Goal: Task Accomplishment & Management: Manage account settings

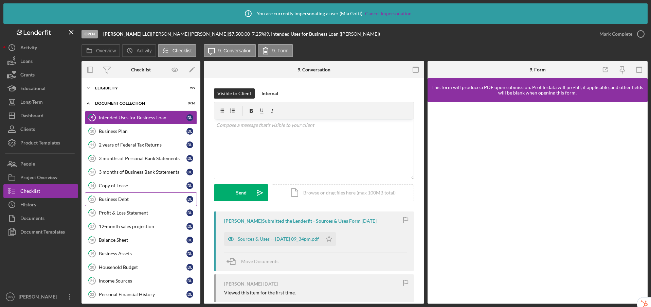
scroll to position [32, 0]
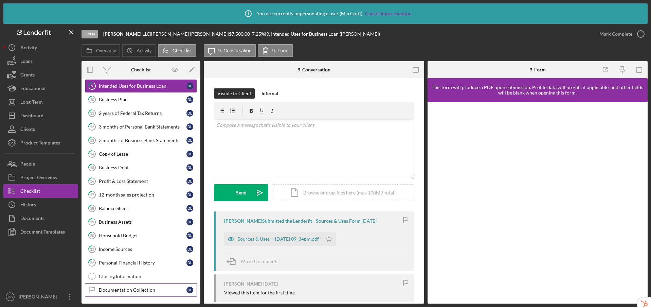
click at [130, 292] on div "Documentation Collection" at bounding box center [143, 289] width 88 height 5
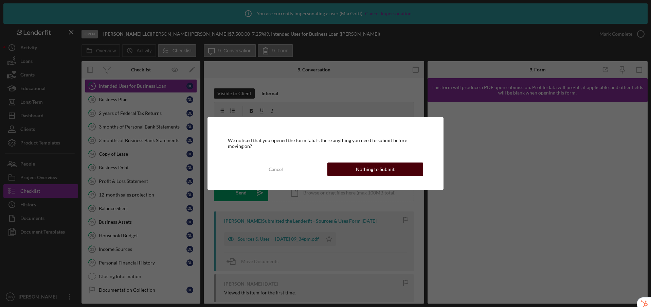
click at [356, 166] on button "Nothing to Submit" at bounding box center [376, 169] width 96 height 14
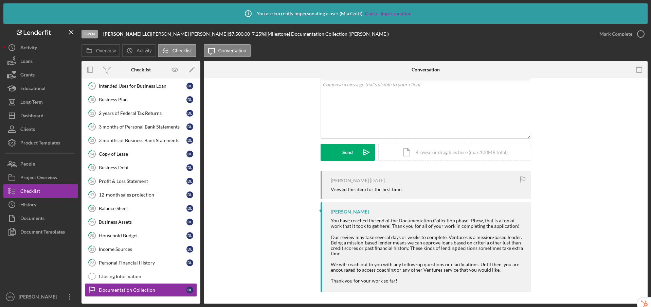
scroll to position [42, 0]
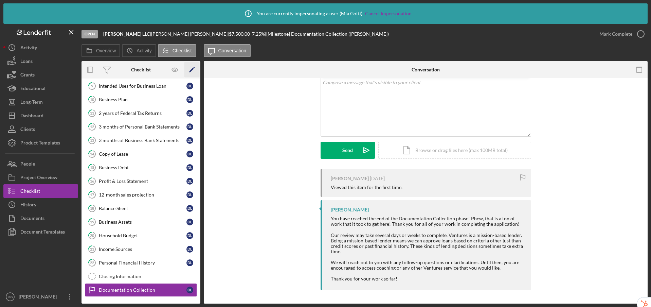
click at [194, 70] on icon "Icon/Edit" at bounding box center [191, 69] width 15 height 15
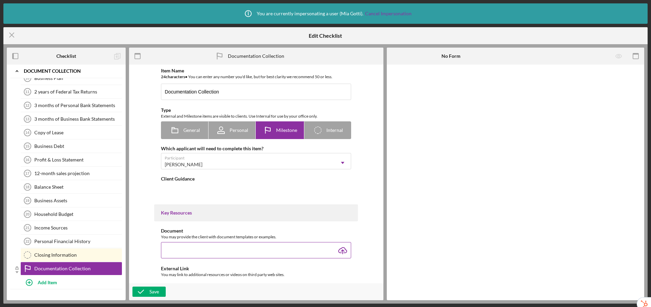
scroll to position [41, 0]
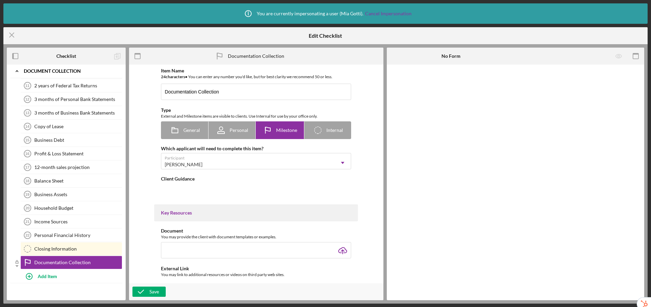
type textarea "<div>You have reached the end of the Documentation Collection phase! Phew, that…"
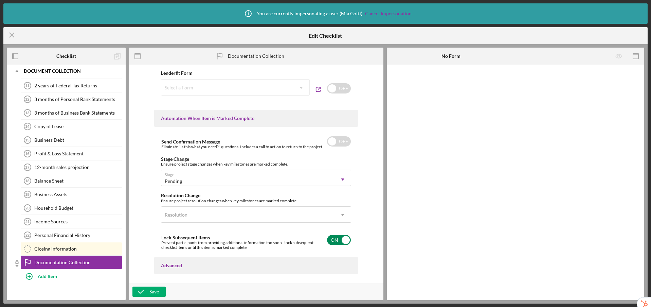
scroll to position [382, 0]
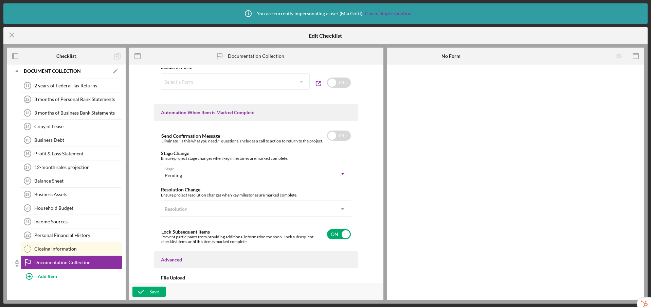
click at [15, 71] on icon "Icon/Expander" at bounding box center [17, 71] width 14 height 14
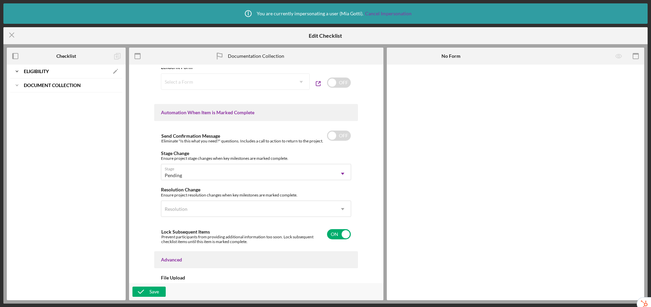
scroll to position [0, 0]
click at [43, 71] on b "Eligibility" at bounding box center [36, 71] width 25 height 4
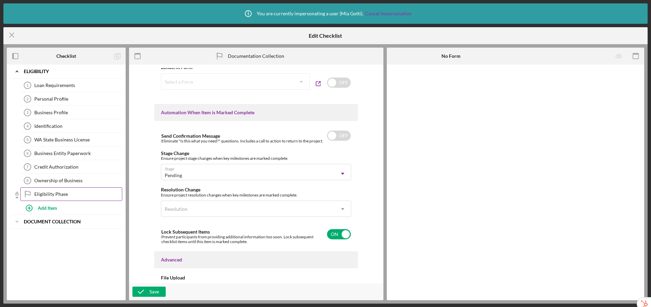
click at [53, 192] on div "Eligibility Phase" at bounding box center [78, 193] width 88 height 5
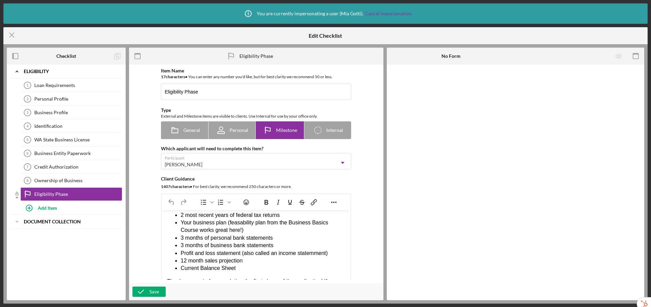
scroll to position [166, 0]
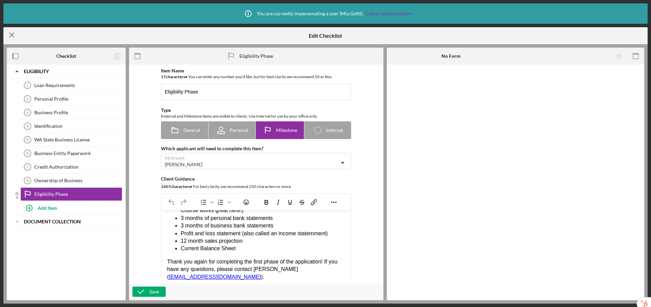
click at [13, 34] on line at bounding box center [12, 35] width 4 height 4
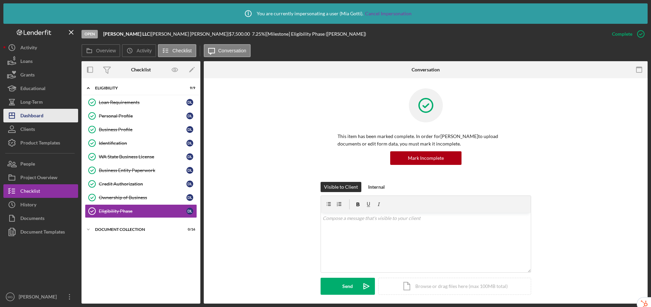
click at [42, 118] on div "Dashboard" at bounding box center [31, 116] width 23 height 15
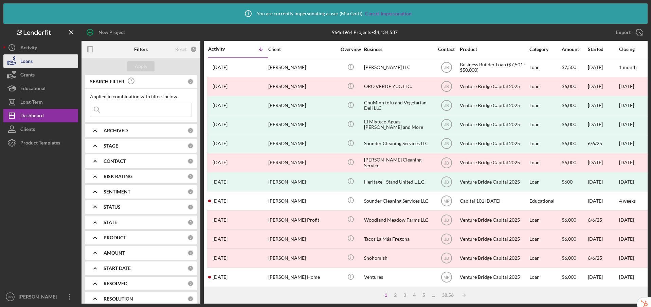
click at [41, 61] on button "Loans" at bounding box center [40, 61] width 75 height 14
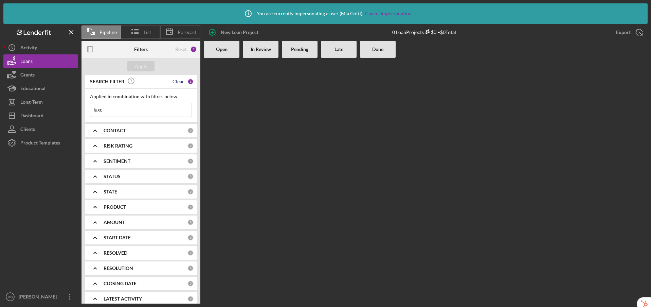
click at [177, 81] on div "Clear" at bounding box center [179, 81] width 12 height 5
click at [185, 52] on div "Reset 0" at bounding box center [186, 49] width 22 height 17
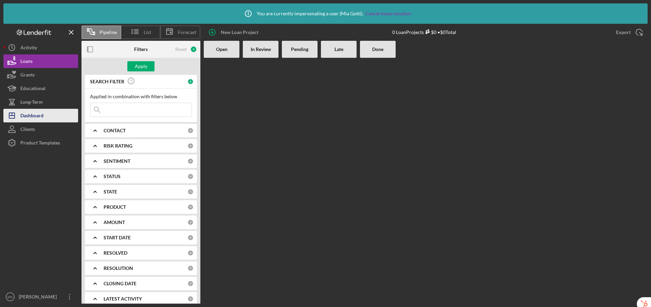
click at [39, 117] on div "Dashboard" at bounding box center [31, 116] width 23 height 15
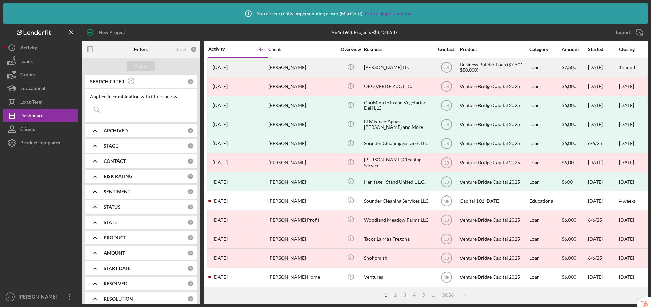
click at [302, 69] on div "[PERSON_NAME]" at bounding box center [302, 67] width 68 height 18
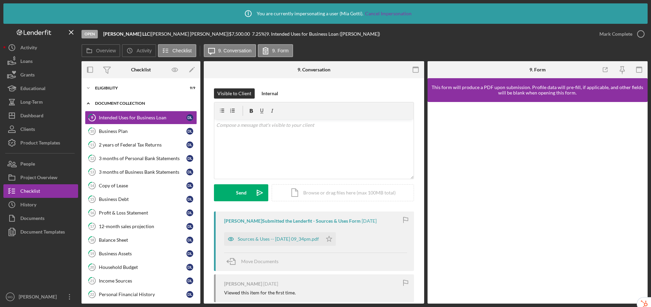
click at [103, 103] on div "Document Collection" at bounding box center [143, 103] width 97 height 4
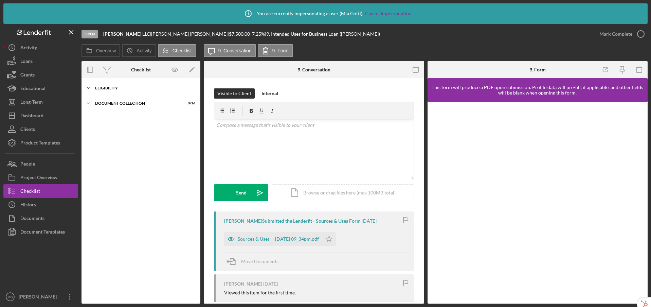
click at [112, 89] on div "Eligibility" at bounding box center [143, 88] width 97 height 4
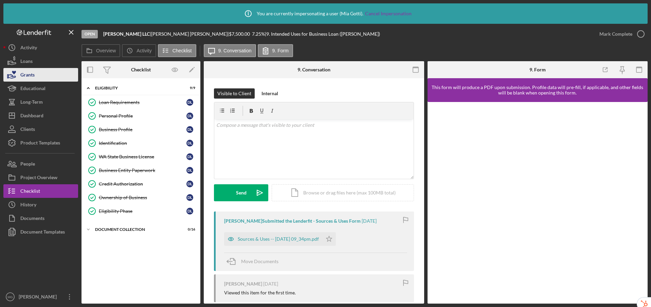
click at [32, 75] on div "Grants" at bounding box center [27, 75] width 14 height 15
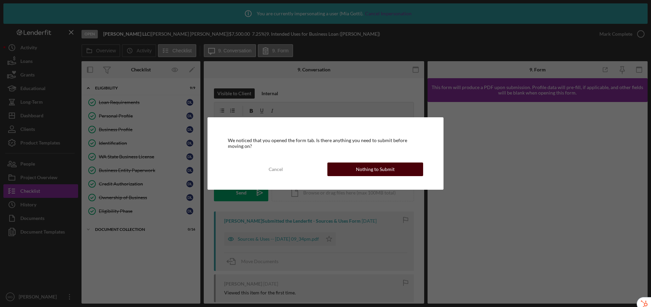
click at [400, 169] on button "Nothing to Submit" at bounding box center [376, 169] width 96 height 14
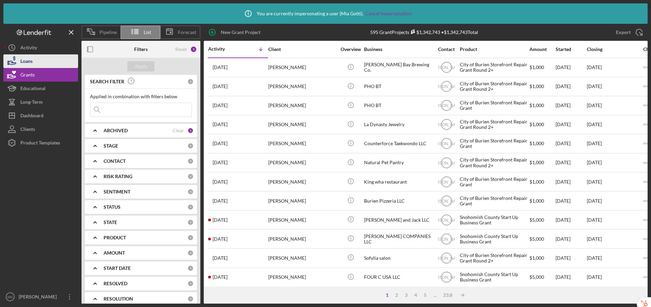
click at [46, 63] on button "Loans" at bounding box center [40, 61] width 75 height 14
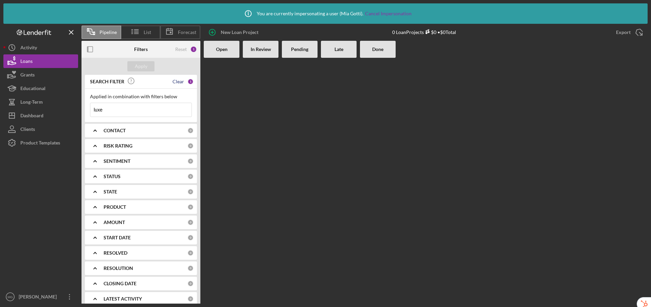
click at [176, 80] on div "Clear" at bounding box center [179, 81] width 12 height 5
click at [139, 65] on div "Apply" at bounding box center [141, 66] width 13 height 10
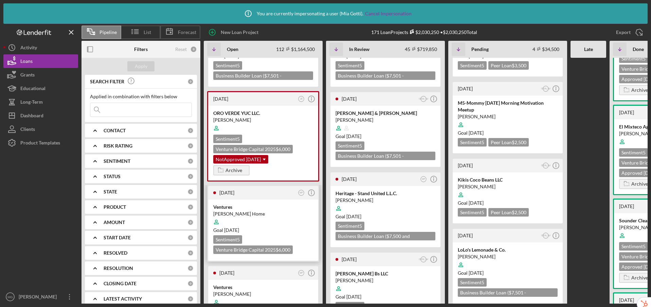
scroll to position [96, 0]
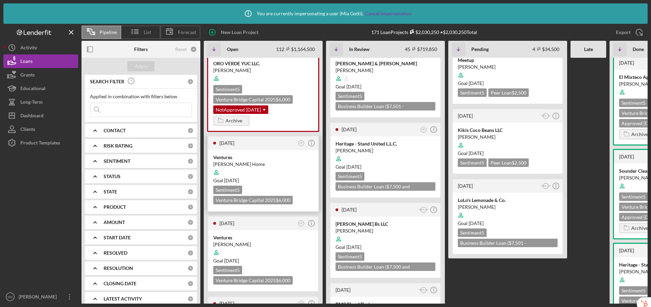
click at [288, 248] on div at bounding box center [263, 252] width 100 height 13
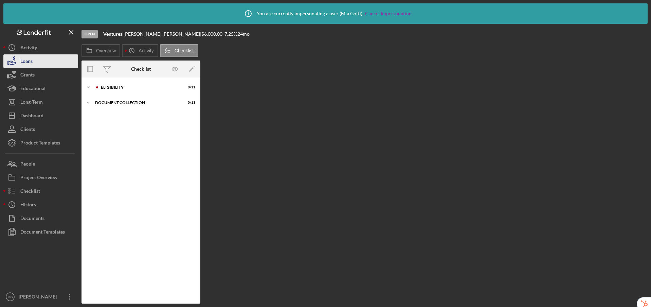
click at [45, 62] on button "Loans" at bounding box center [40, 61] width 75 height 14
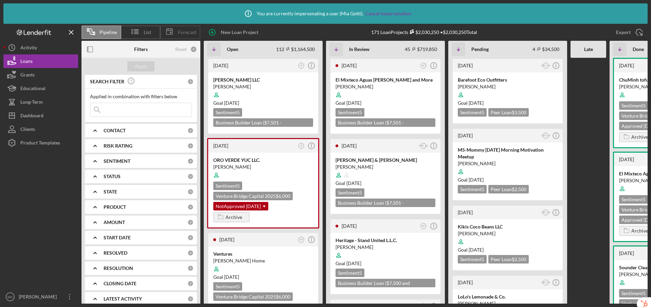
click at [188, 35] on span "Forecast" at bounding box center [187, 32] width 18 height 5
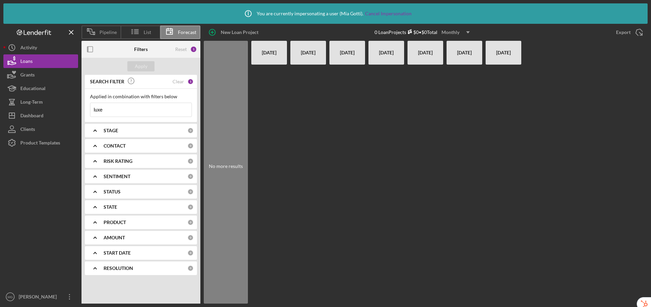
click at [451, 33] on div "Monthly" at bounding box center [451, 32] width 18 height 10
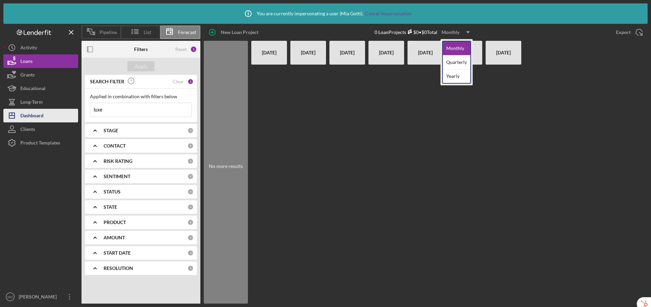
click at [44, 119] on button "Icon/Dashboard Dashboard" at bounding box center [40, 116] width 75 height 14
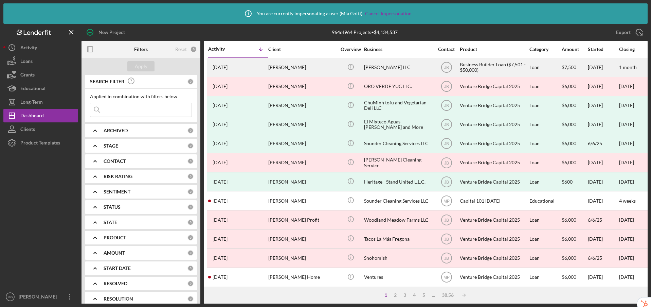
click at [311, 68] on div "[PERSON_NAME]" at bounding box center [302, 67] width 68 height 18
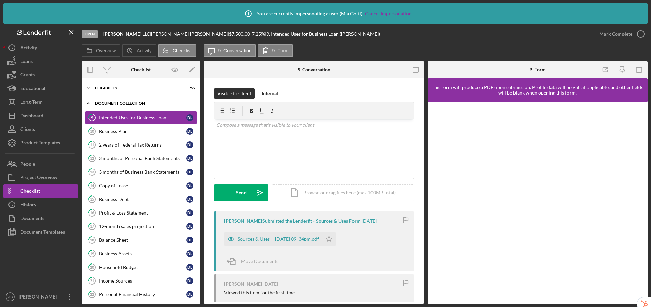
click at [93, 102] on icon "Icon/Expander" at bounding box center [89, 103] width 14 height 14
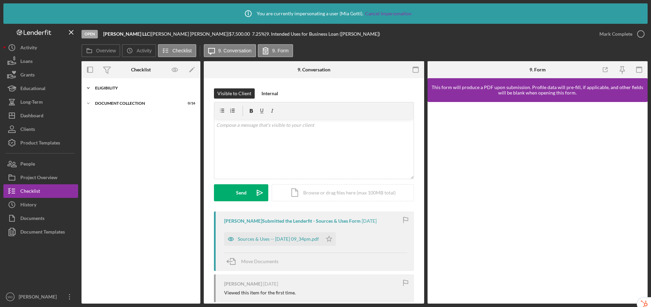
click at [105, 89] on div "Eligibility" at bounding box center [143, 88] width 97 height 4
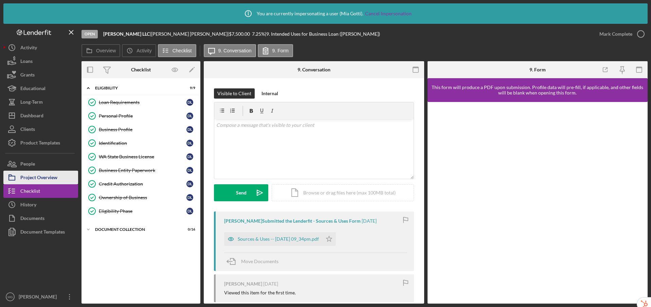
click at [61, 175] on button "Project Overview" at bounding box center [40, 178] width 75 height 14
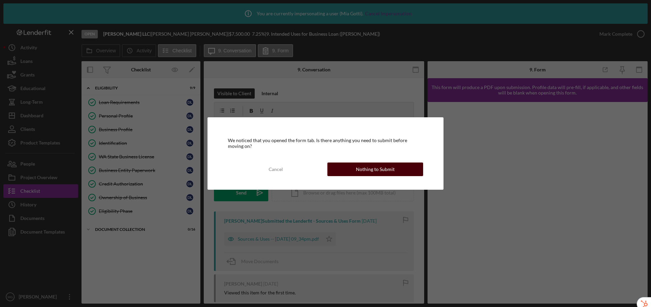
click at [390, 172] on div "Nothing to Submit" at bounding box center [375, 169] width 39 height 14
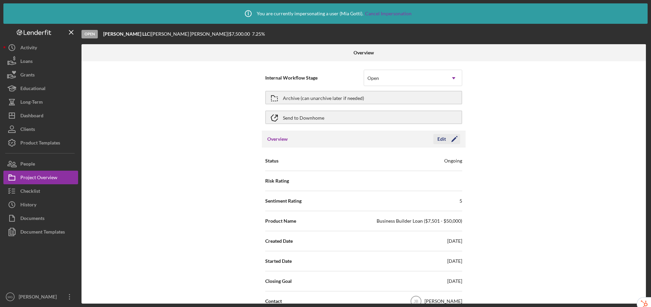
click at [438, 138] on div "Edit" at bounding box center [442, 139] width 8 height 10
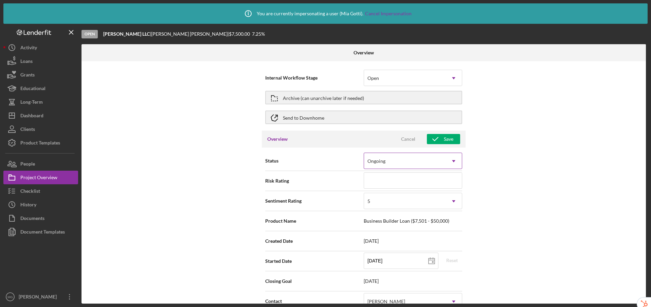
click at [409, 160] on div "Ongoing" at bounding box center [405, 161] width 82 height 16
click at [546, 171] on div "Internal Workflow Stage Open Icon/Dropdown Arrow Archive (can unarchive later i…" at bounding box center [364, 182] width 565 height 242
click at [28, 193] on div "Checklist" at bounding box center [30, 191] width 20 height 15
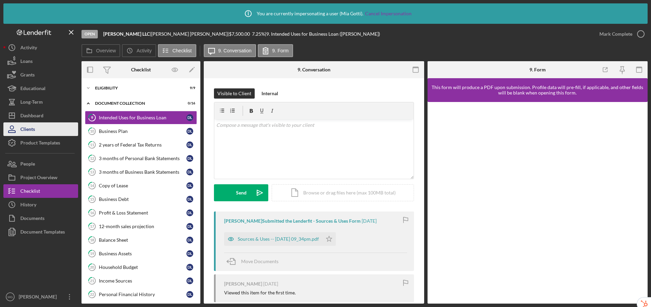
click at [26, 128] on div "Clients" at bounding box center [27, 129] width 15 height 15
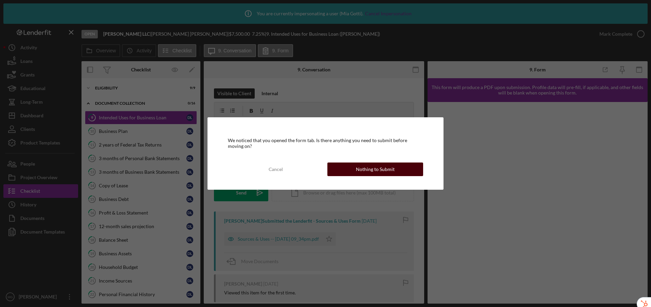
click at [392, 169] on div "Nothing to Submit" at bounding box center [375, 169] width 39 height 14
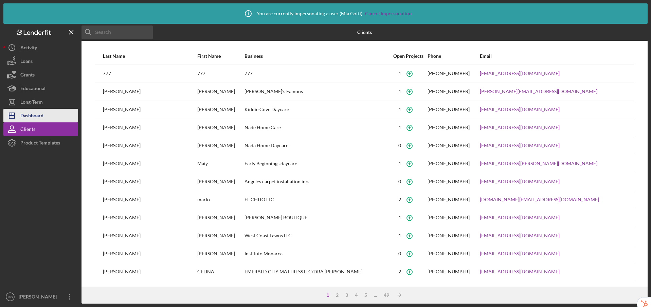
click at [32, 116] on div "Dashboard" at bounding box center [31, 116] width 23 height 15
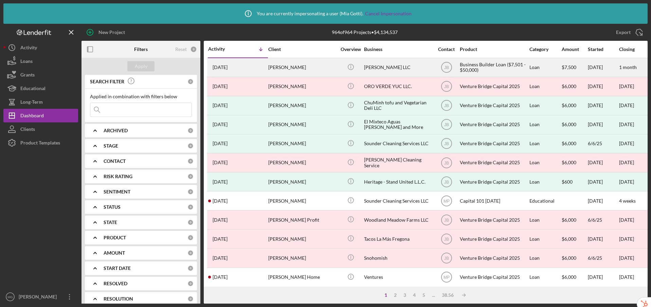
click at [320, 67] on div "[PERSON_NAME]" at bounding box center [302, 67] width 68 height 18
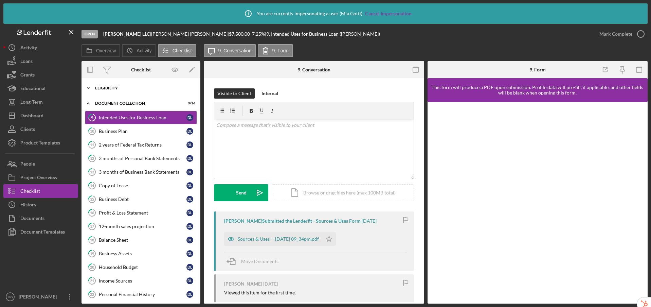
click at [106, 90] on div "Icon/Expander Eligibility 9 / 9" at bounding box center [141, 88] width 119 height 14
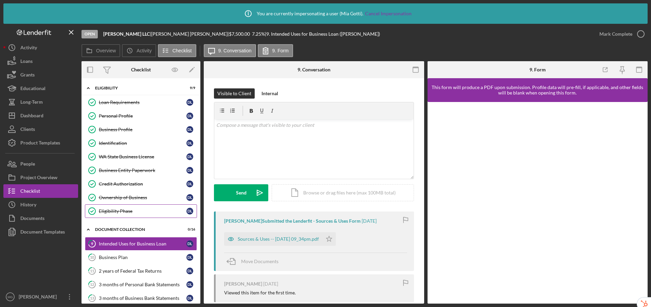
click at [124, 207] on link "Eligibility Phase Eligibility Phase D L" at bounding box center [141, 211] width 112 height 14
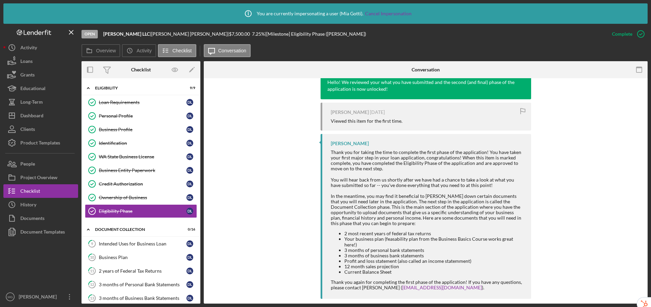
scroll to position [246, 0]
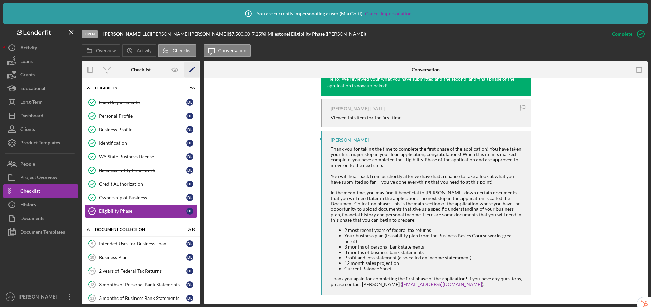
click at [191, 68] on icon "Icon/Edit" at bounding box center [191, 69] width 15 height 15
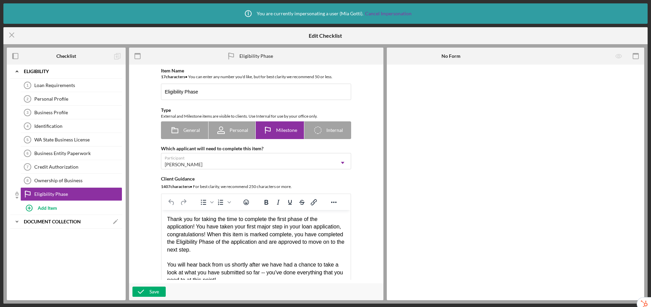
click at [75, 220] on b "Document Collection" at bounding box center [52, 221] width 57 height 4
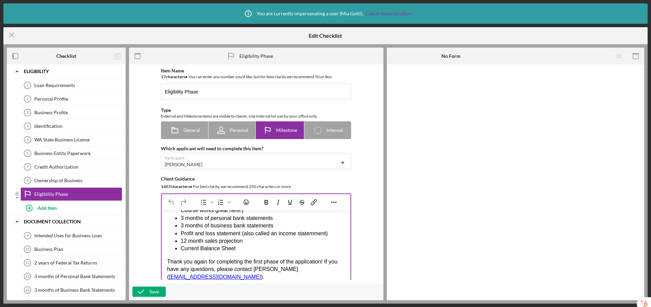
scroll to position [10, 0]
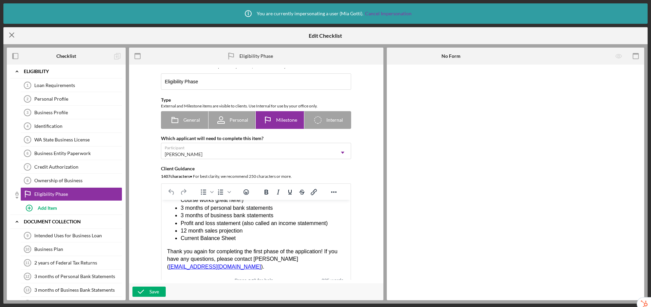
click at [14, 36] on icon "Icon/Menu Close" at bounding box center [11, 34] width 17 height 17
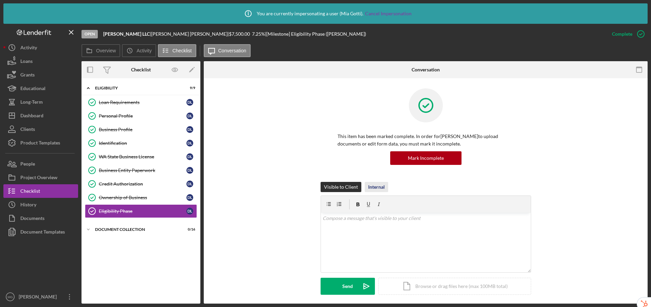
click at [378, 188] on div "Internal" at bounding box center [376, 187] width 17 height 10
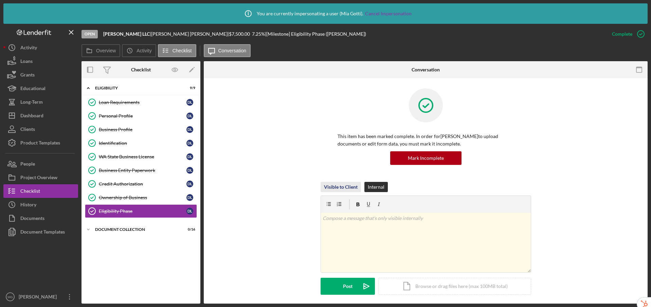
click at [335, 188] on div "Visible to Client" at bounding box center [341, 187] width 34 height 10
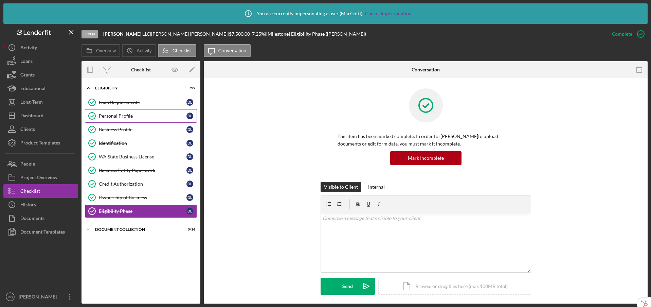
click at [126, 118] on div "Personal Profile" at bounding box center [143, 115] width 88 height 5
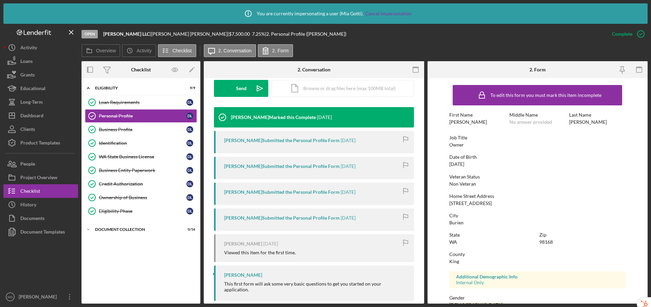
scroll to position [203, 0]
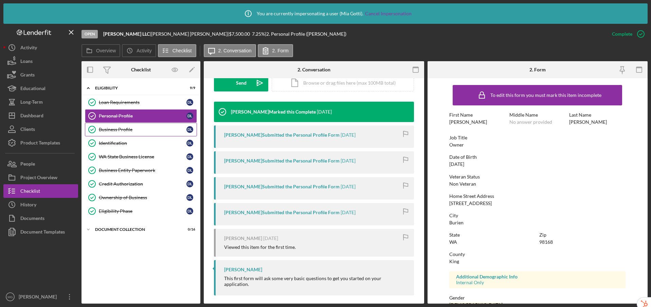
click at [129, 130] on div "Business Profile" at bounding box center [143, 129] width 88 height 5
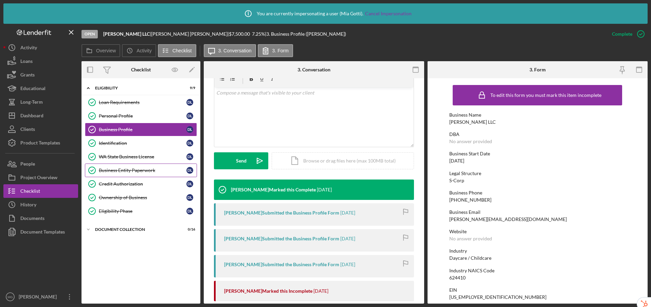
scroll to position [146, 0]
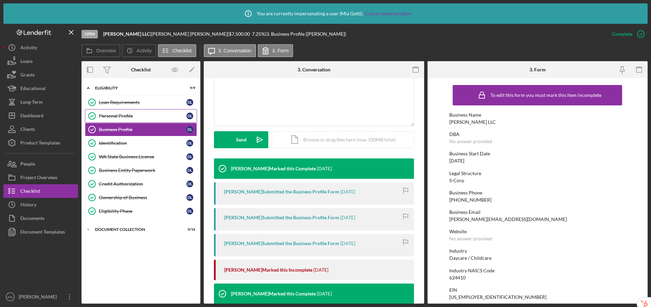
click at [136, 115] on div "Personal Profile" at bounding box center [143, 115] width 88 height 5
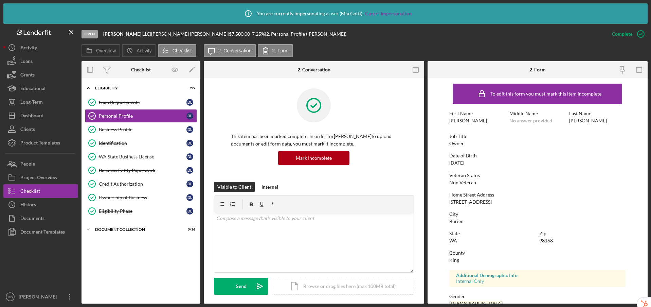
scroll to position [11, 0]
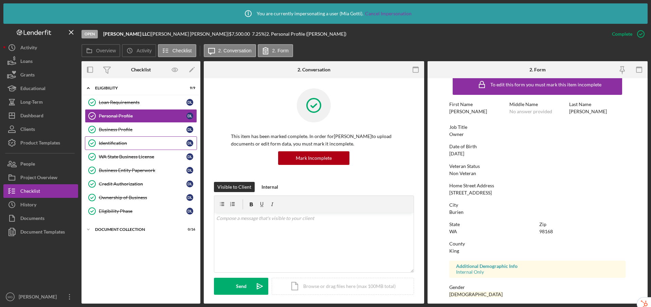
click at [107, 143] on div "Identification" at bounding box center [143, 142] width 88 height 5
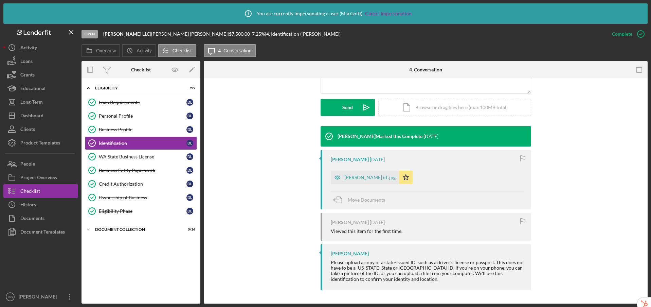
scroll to position [179, 0]
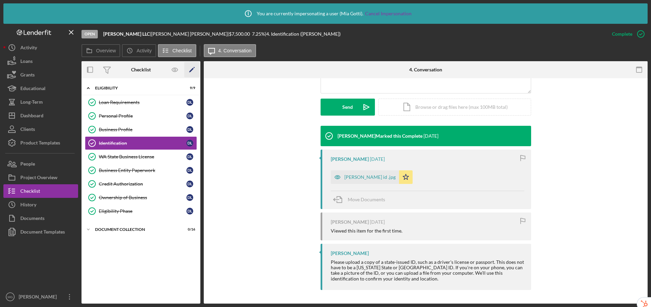
click at [191, 70] on polygon "button" at bounding box center [191, 70] width 5 height 5
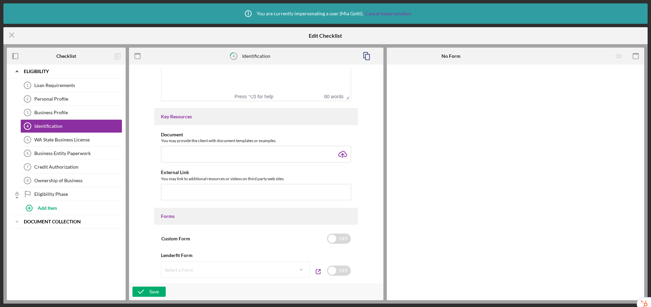
scroll to position [332, 0]
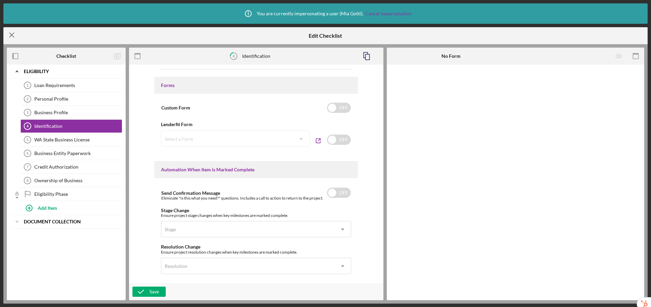
click at [13, 35] on icon "Icon/Menu Close" at bounding box center [11, 34] width 17 height 17
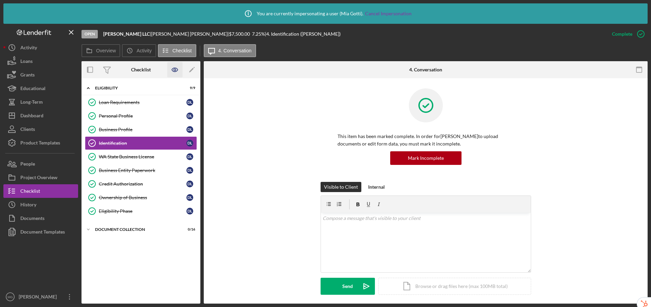
click at [171, 69] on icon "button" at bounding box center [174, 69] width 15 height 15
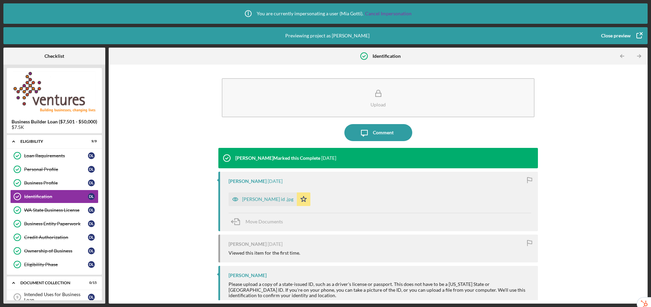
scroll to position [1, 0]
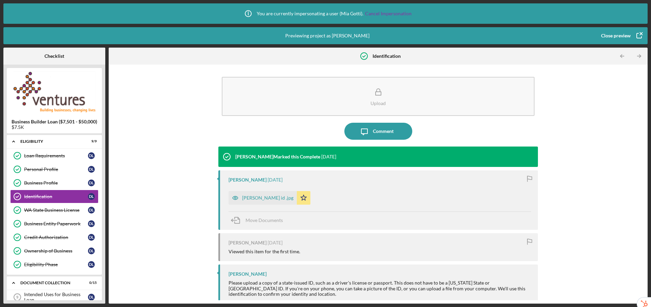
click at [609, 36] on div "Close preview" at bounding box center [616, 36] width 30 height 14
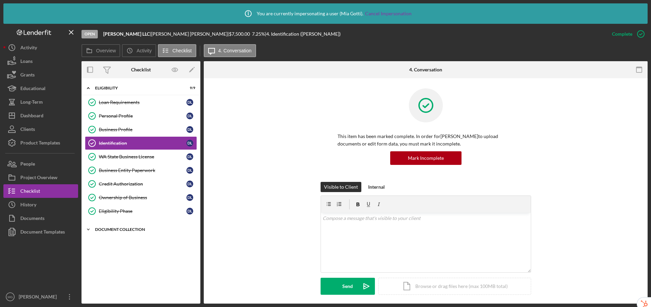
click at [113, 229] on div "Document Collection" at bounding box center [143, 229] width 97 height 4
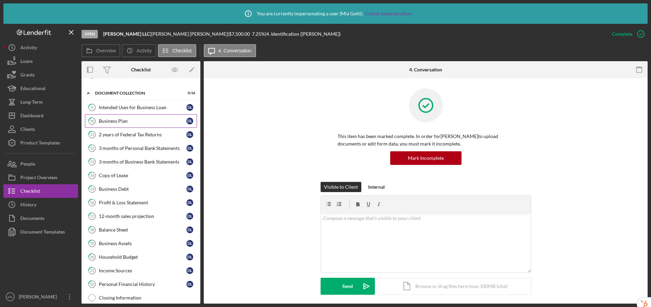
scroll to position [137, 0]
click at [122, 124] on link "10 Business Plan D L" at bounding box center [141, 121] width 112 height 14
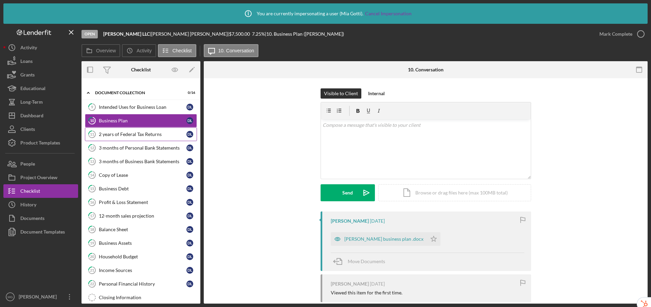
click at [122, 137] on link "11 2 years of Federal Tax Returns D L" at bounding box center [141, 134] width 112 height 14
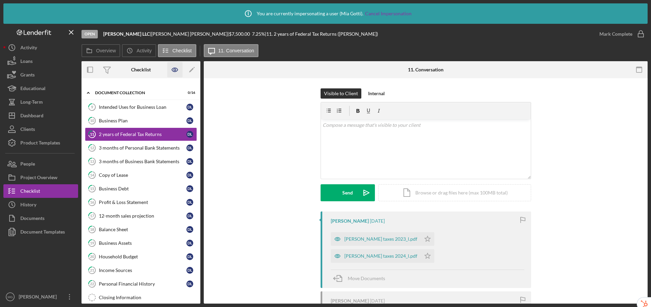
click at [173, 68] on icon "button" at bounding box center [175, 70] width 6 height 4
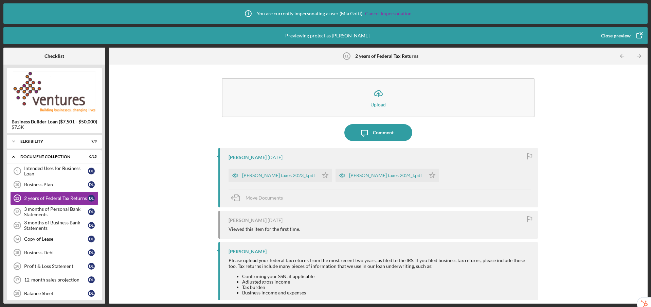
scroll to position [12, 0]
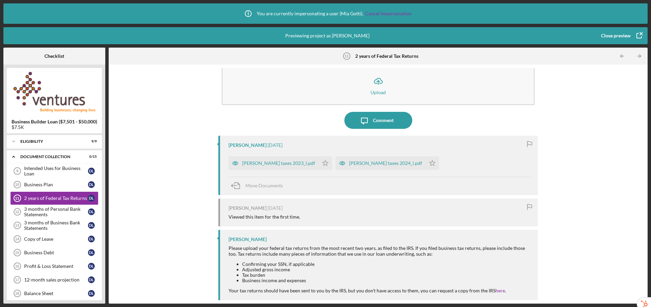
click at [621, 39] on div "Close preview" at bounding box center [616, 36] width 30 height 14
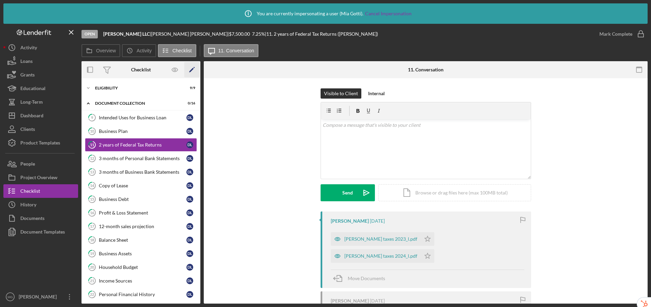
click at [191, 70] on icon "Icon/Edit" at bounding box center [191, 69] width 15 height 15
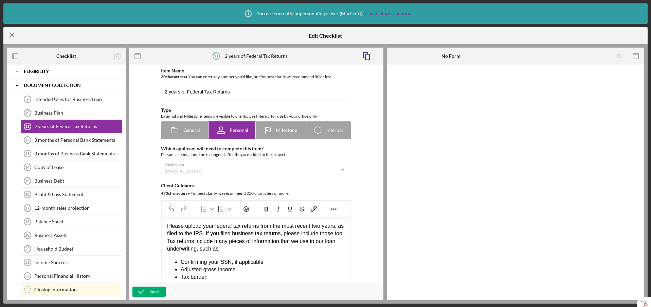
click at [11, 33] on icon "Icon/Menu Close" at bounding box center [11, 34] width 17 height 17
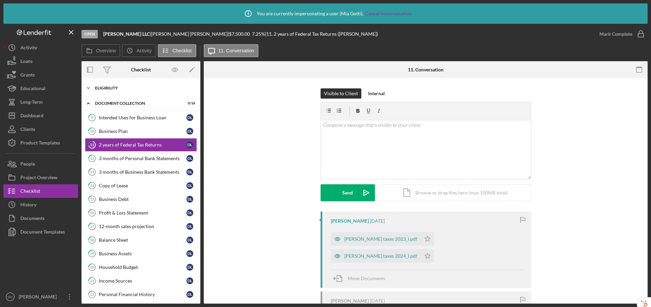
click at [116, 83] on div "Icon/Expander Eligibility 9 / 9" at bounding box center [141, 88] width 119 height 14
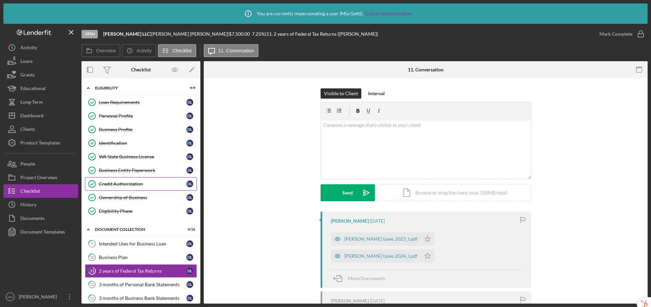
click at [129, 183] on div "Credit Authorization" at bounding box center [143, 183] width 88 height 5
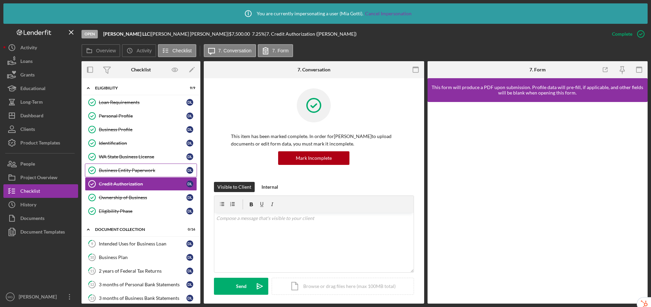
click at [133, 167] on div "Business Entity Paperwork" at bounding box center [143, 169] width 88 height 5
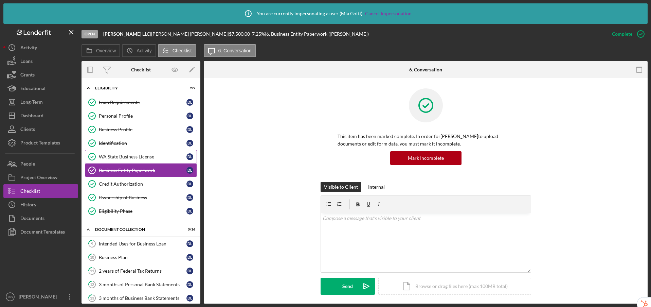
click at [138, 153] on link "WA State Business License WA State Business License D L" at bounding box center [141, 157] width 112 height 14
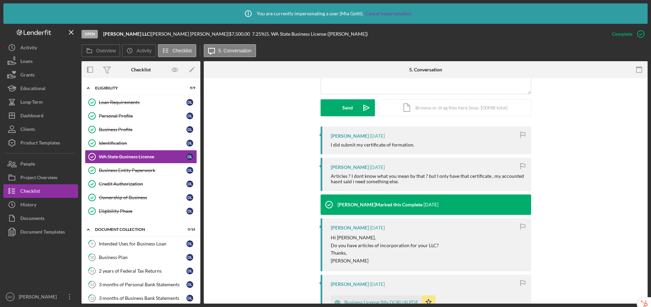
scroll to position [309, 0]
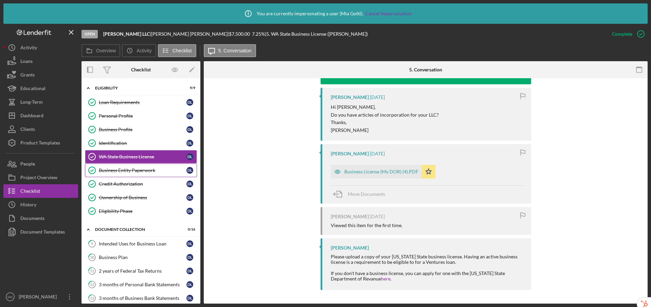
click at [111, 170] on div "Business Entity Paperwork" at bounding box center [143, 169] width 88 height 5
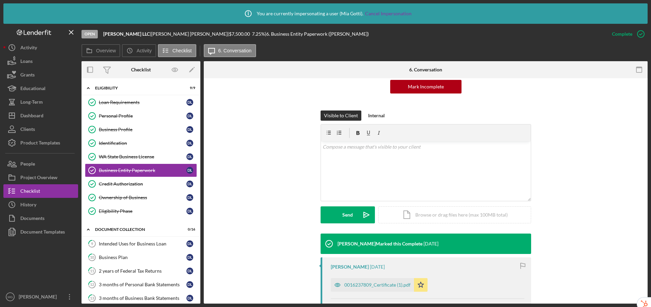
scroll to position [229, 0]
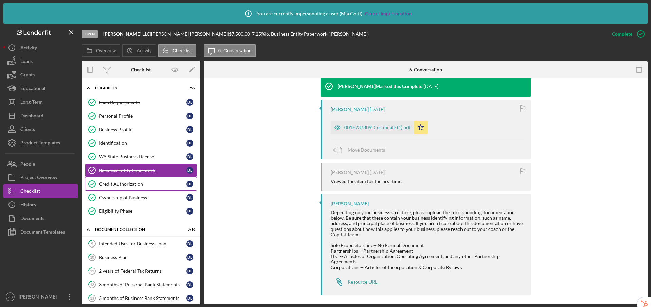
click at [141, 183] on div "Credit Authorization" at bounding box center [143, 183] width 88 height 5
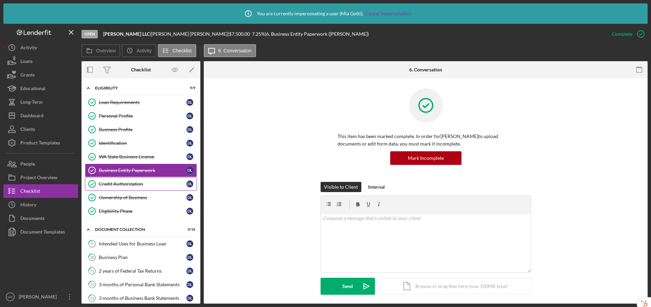
click at [141, 183] on div "Credit Authorization" at bounding box center [143, 183] width 88 height 5
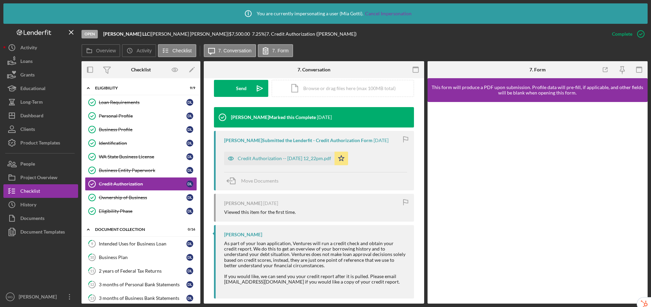
scroll to position [206, 0]
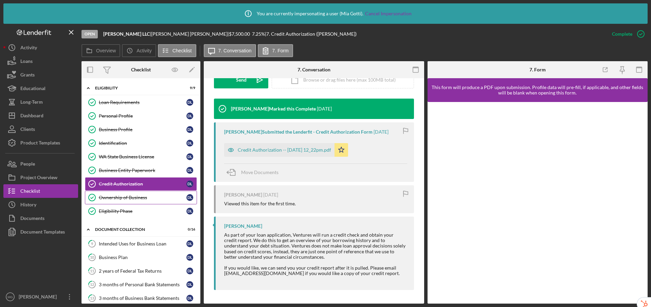
click at [126, 200] on link "Ownership of Business Ownership of Business D L" at bounding box center [141, 198] width 112 height 14
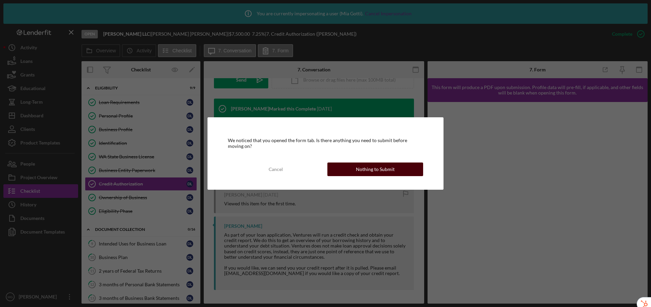
click at [366, 170] on div "Nothing to Submit" at bounding box center [375, 169] width 39 height 14
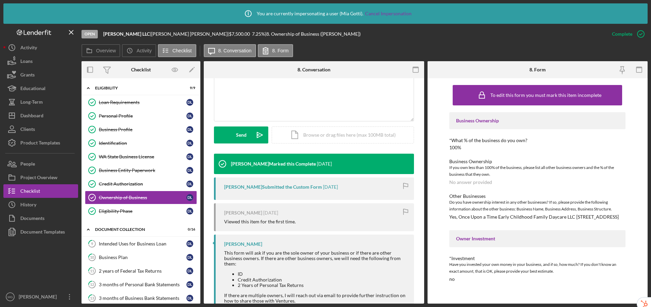
scroll to position [173, 0]
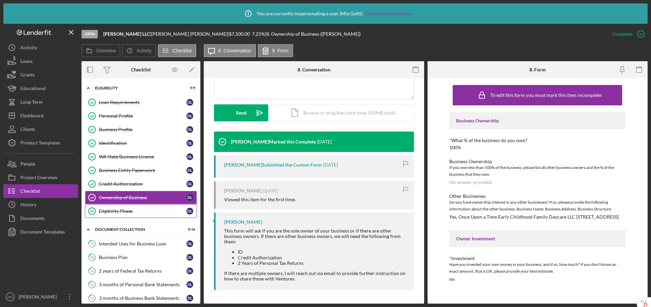
click at [124, 209] on div "Eligibility Phase" at bounding box center [143, 210] width 88 height 5
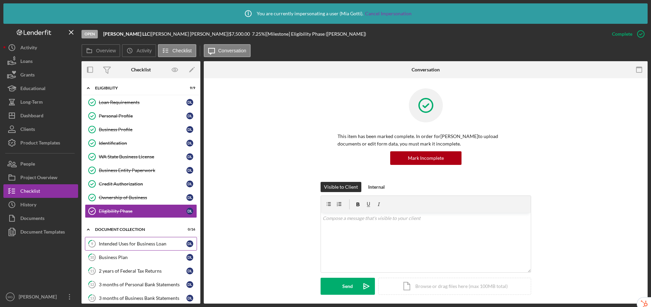
click at [120, 246] on div "Intended Uses for Business Loan" at bounding box center [143, 243] width 88 height 5
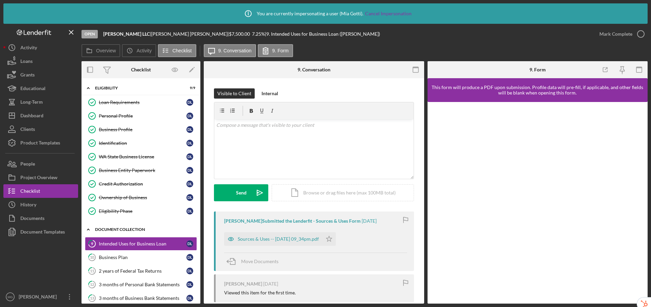
scroll to position [10, 0]
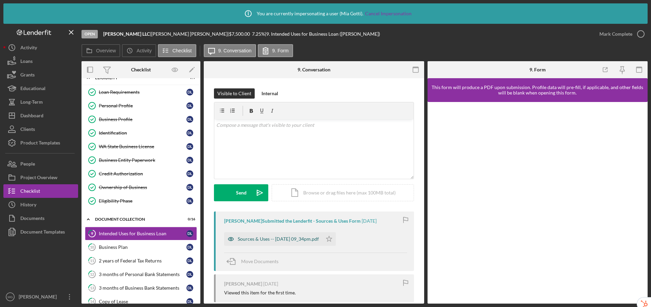
click at [303, 239] on div "Sources & Uses -- [DATE] 09_34pm.pdf" at bounding box center [278, 238] width 81 height 5
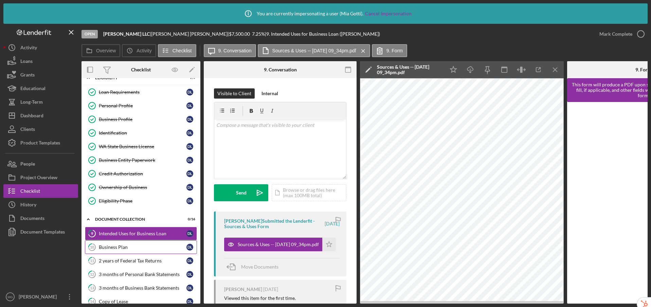
click at [138, 249] on div "Business Plan" at bounding box center [143, 246] width 88 height 5
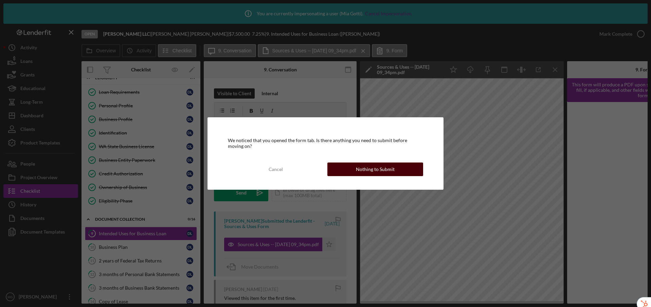
click at [370, 168] on div "Nothing to Submit" at bounding box center [375, 169] width 39 height 14
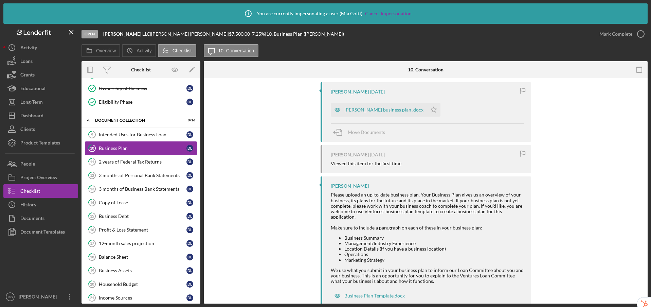
scroll to position [137, 0]
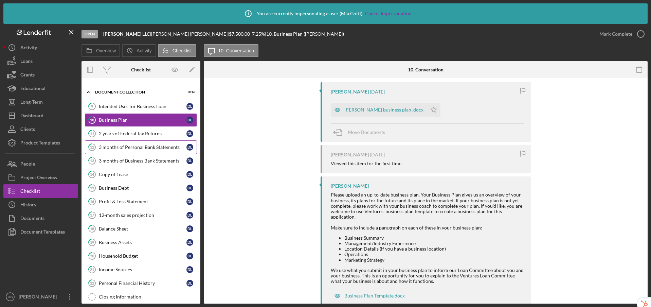
click at [139, 152] on link "12 3 months of Personal Bank Statements D L" at bounding box center [141, 147] width 112 height 14
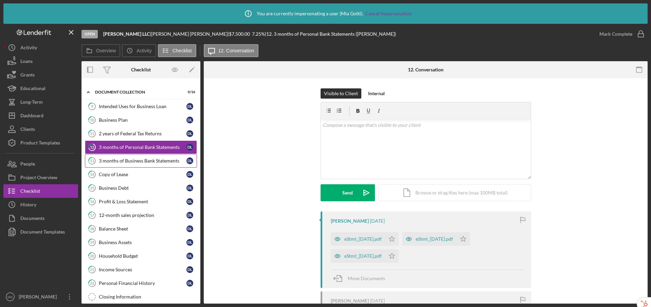
click at [139, 159] on div "3 months of Business Bank Statements" at bounding box center [143, 160] width 88 height 5
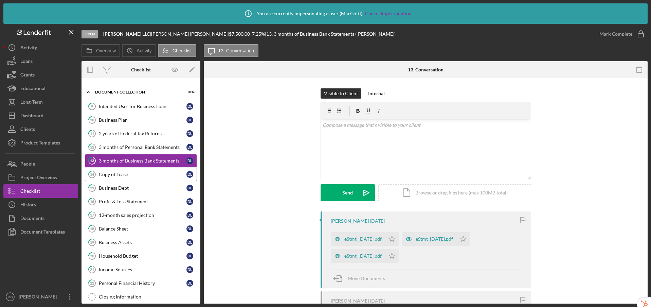
click at [133, 173] on div "Copy of Lease" at bounding box center [143, 174] width 88 height 5
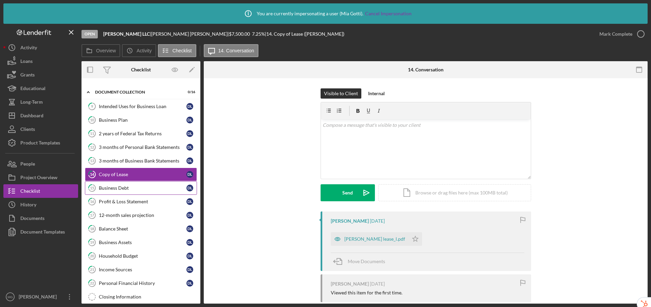
click at [138, 185] on div "Business Debt" at bounding box center [143, 187] width 88 height 5
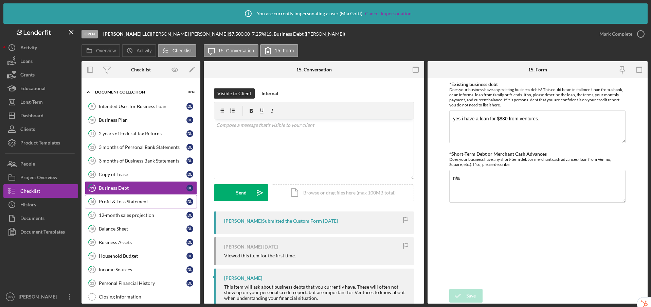
click at [136, 203] on div "Profit & Loss Statement" at bounding box center [143, 201] width 88 height 5
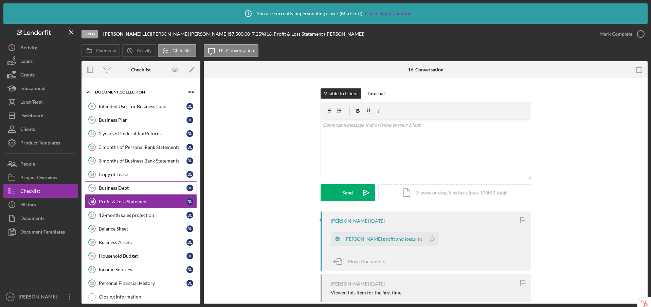
click at [141, 187] on div "Business Debt" at bounding box center [143, 187] width 88 height 5
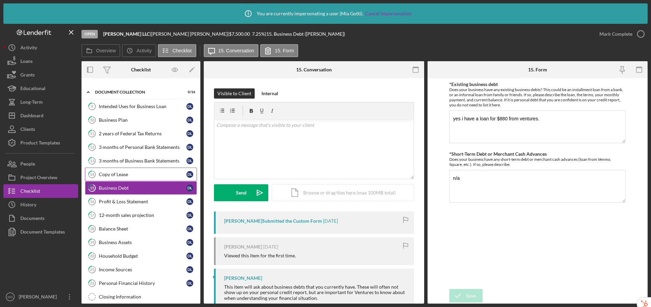
click at [128, 173] on div "Copy of Lease" at bounding box center [143, 174] width 88 height 5
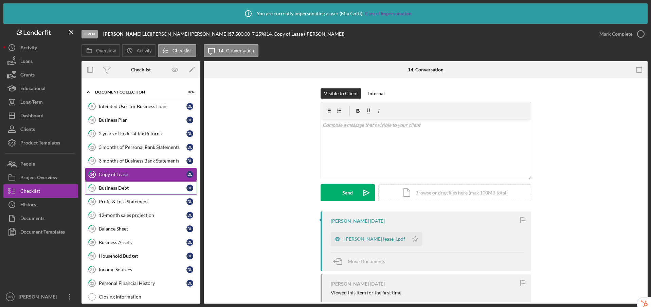
click at [139, 188] on div "Business Debt" at bounding box center [143, 187] width 88 height 5
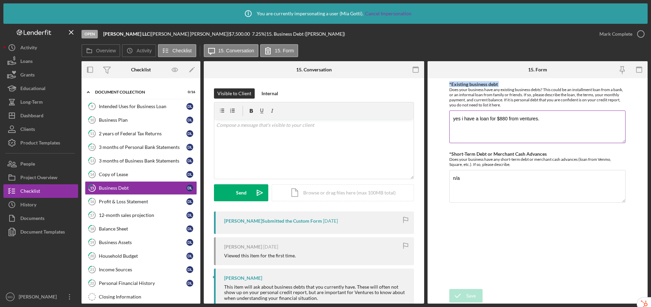
drag, startPoint x: 448, startPoint y: 90, endPoint x: 512, endPoint y: 108, distance: 67.0
click at [512, 108] on form "*Existing business debt Does your business have any existing business debts? Th…" at bounding box center [538, 190] width 220 height 225
click at [531, 103] on div "Does your business have any existing business debts? This could be an installme…" at bounding box center [537, 97] width 176 height 20
click at [132, 199] on div "Profit & Loss Statement" at bounding box center [143, 201] width 88 height 5
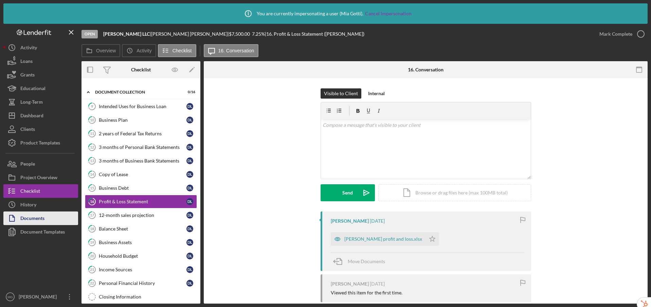
click at [27, 220] on div "Documents" at bounding box center [32, 218] width 24 height 15
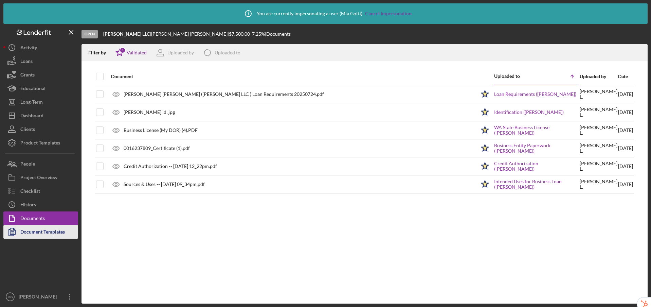
click at [34, 235] on div "Document Templates" at bounding box center [42, 232] width 45 height 15
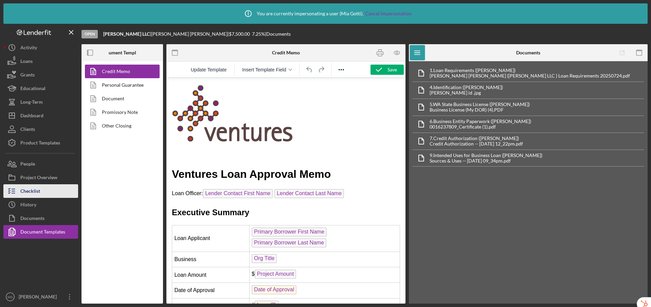
click at [41, 194] on button "Checklist" at bounding box center [40, 191] width 75 height 14
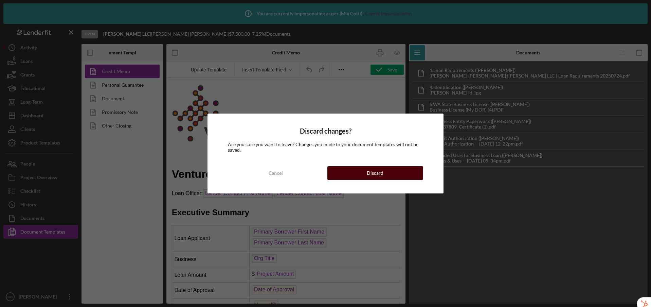
click at [377, 171] on div "Discard" at bounding box center [375, 173] width 17 height 14
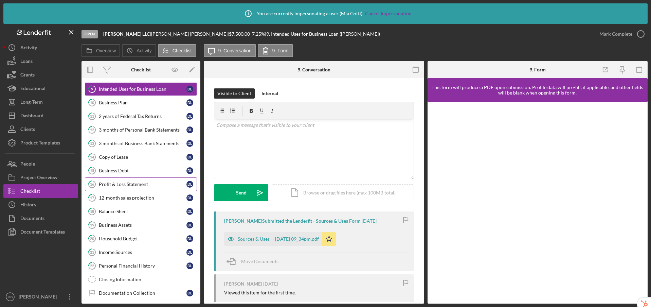
scroll to position [32, 0]
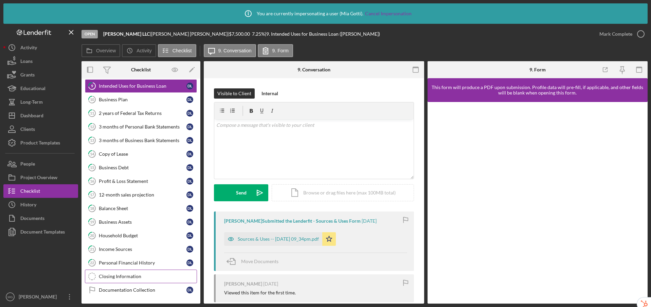
click at [128, 275] on div "Closing Information" at bounding box center [148, 275] width 98 height 5
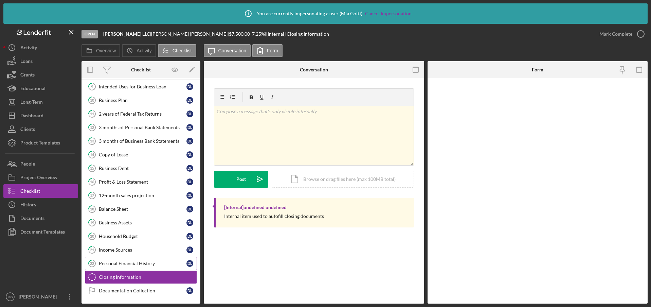
scroll to position [32, 0]
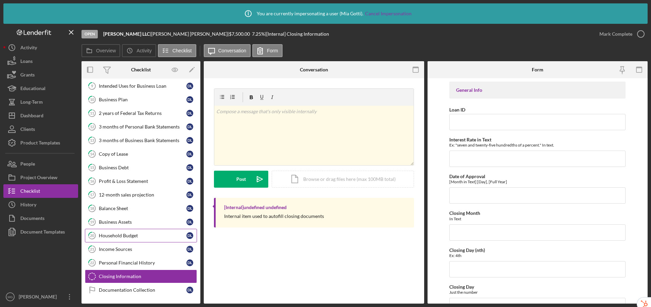
click at [117, 231] on link "20 Household Budget D L" at bounding box center [141, 236] width 112 height 14
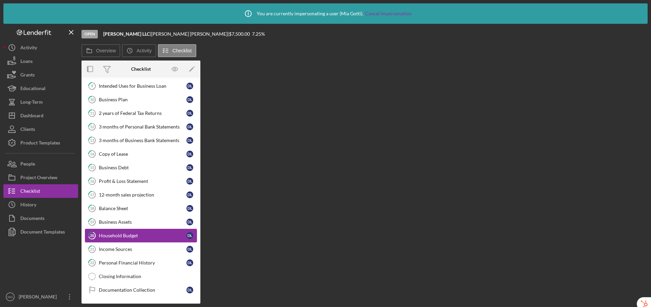
scroll to position [32, 0]
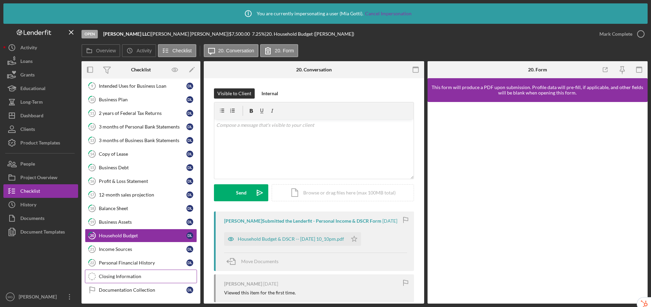
click at [107, 279] on link "Closing Information Closing Information" at bounding box center [141, 276] width 112 height 14
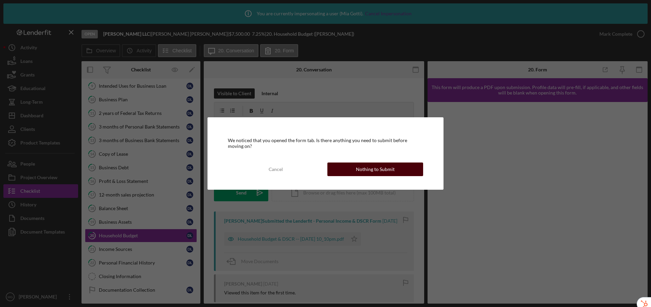
click at [354, 169] on button "Nothing to Submit" at bounding box center [376, 169] width 96 height 14
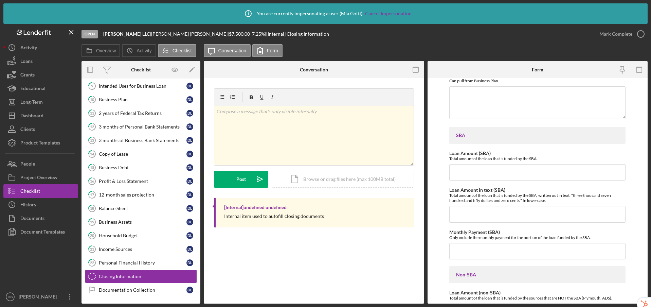
scroll to position [794, 0]
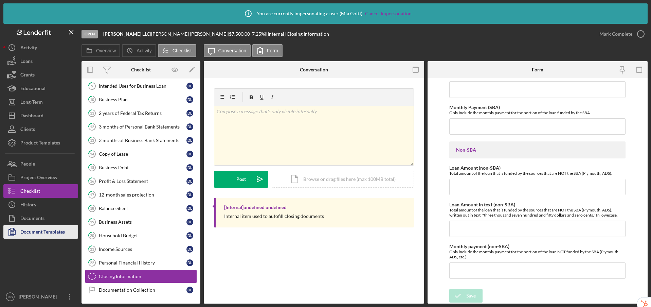
click at [32, 231] on div "Document Templates" at bounding box center [42, 232] width 45 height 15
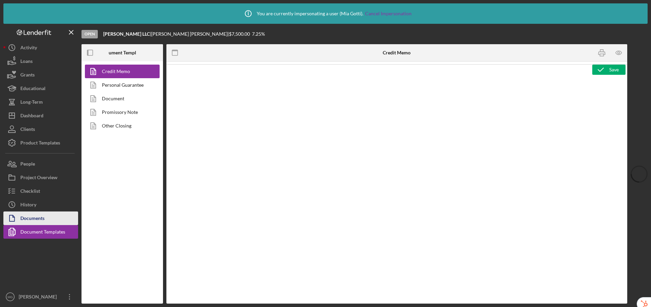
click at [34, 215] on div "Documents" at bounding box center [32, 218] width 24 height 15
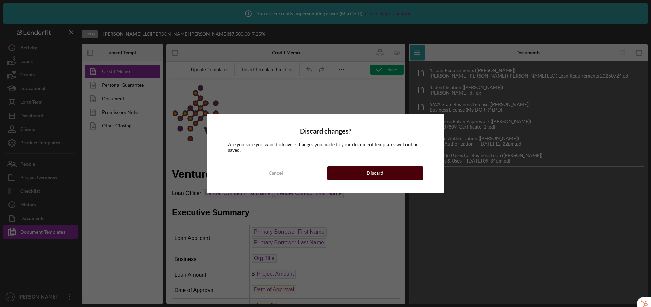
click at [373, 171] on div "Discard" at bounding box center [375, 173] width 17 height 14
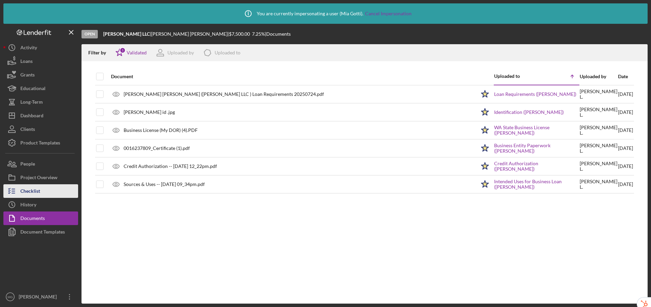
click at [41, 189] on button "Checklist" at bounding box center [40, 191] width 75 height 14
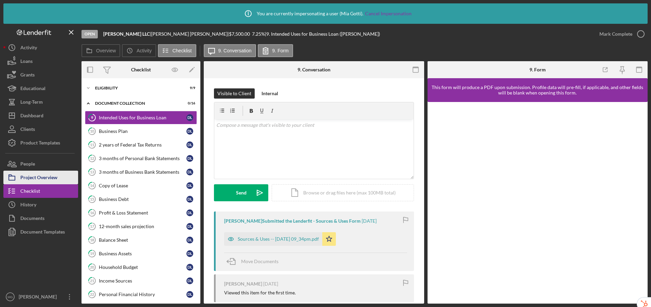
click at [45, 177] on div "Project Overview" at bounding box center [38, 178] width 37 height 15
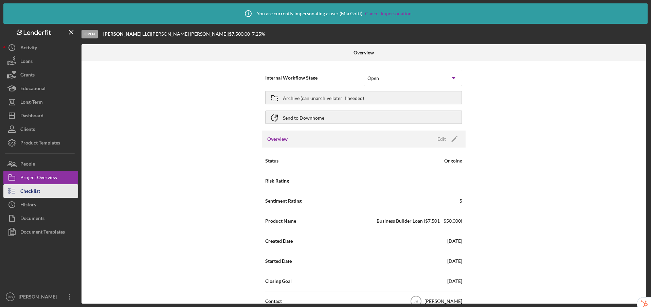
click at [35, 191] on div "Checklist" at bounding box center [30, 191] width 20 height 15
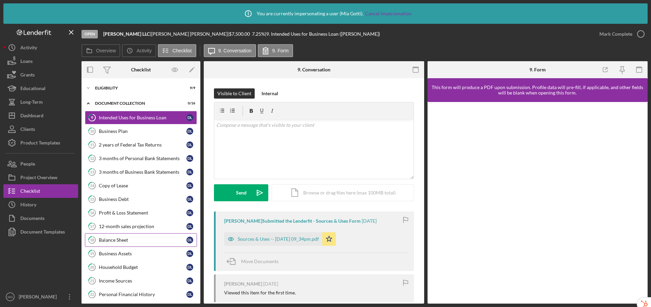
scroll to position [32, 0]
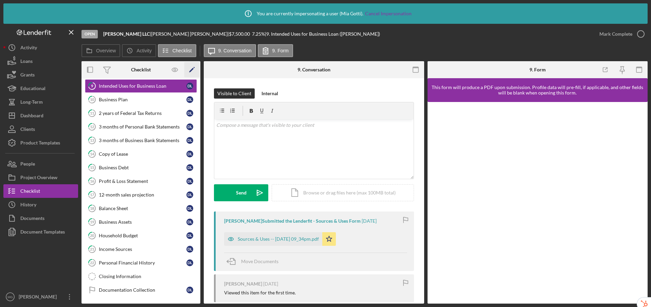
click at [194, 70] on icon "Icon/Edit" at bounding box center [191, 69] width 15 height 15
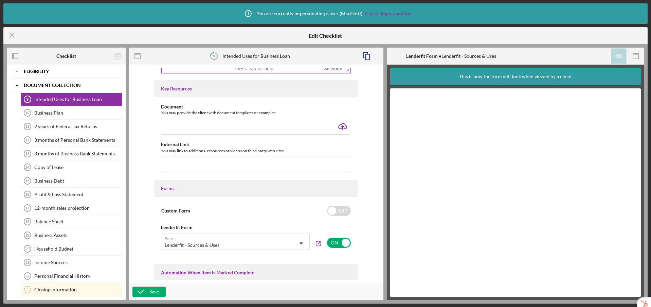
scroll to position [430, 0]
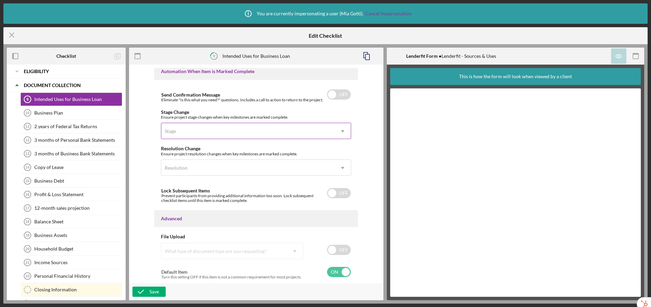
click at [340, 133] on icon "Icon/Dropdown Arrow" at bounding box center [343, 131] width 16 height 16
click at [374, 140] on div "Item Name 31 character s • You can enter any number you'd like, but for best cl…" at bounding box center [256, 174] width 248 height 212
click at [12, 32] on icon "Icon/Menu Close" at bounding box center [11, 34] width 17 height 17
